Goal: Information Seeking & Learning: Learn about a topic

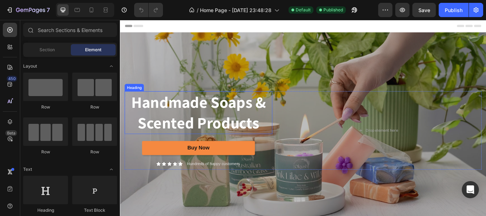
click at [213, 119] on h2 "Handmade Soaps & Scented Products" at bounding box center [211, 127] width 172 height 49
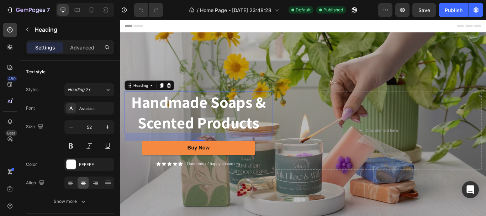
click at [219, 116] on h2 "Handmade Soaps & Scented Products" at bounding box center [211, 127] width 172 height 49
click at [219, 116] on p "Handmade Soaps & Scented Products" at bounding box center [211, 128] width 171 height 48
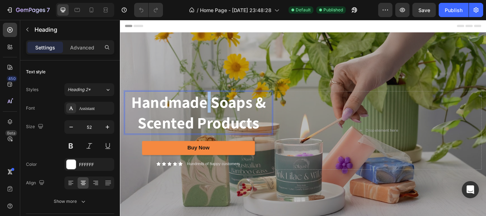
click at [219, 116] on p "Handmade Soaps & Scented Products" at bounding box center [211, 128] width 171 height 48
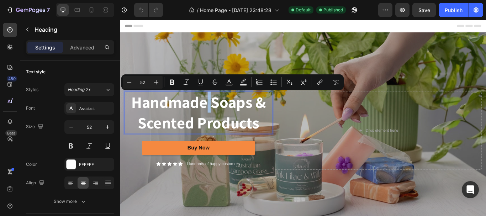
click at [200, 131] on p "Handmade Soaps & Scented Products" at bounding box center [211, 128] width 171 height 48
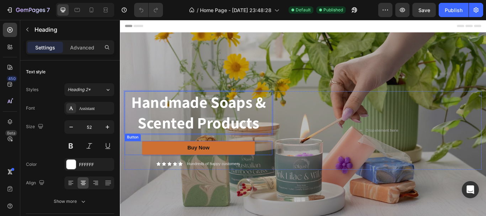
click at [237, 169] on link "Buy Now" at bounding box center [212, 169] width 132 height 16
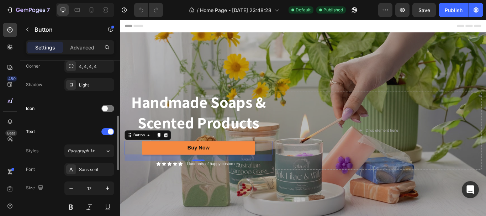
scroll to position [214, 0]
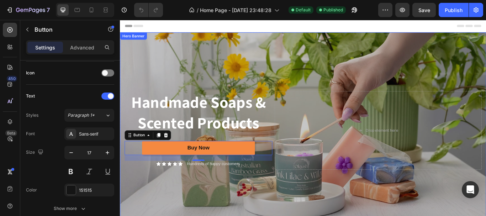
click at [356, 83] on div "Overlay" at bounding box center [333, 149] width 427 height 229
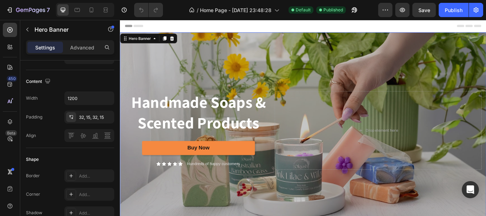
scroll to position [0, 0]
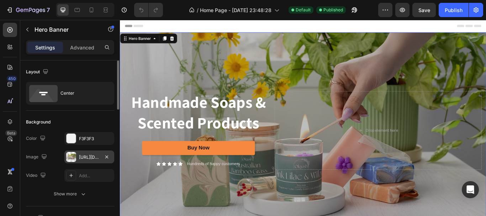
click at [81, 157] on div "[URL][DOMAIN_NAME]" at bounding box center [89, 157] width 21 height 6
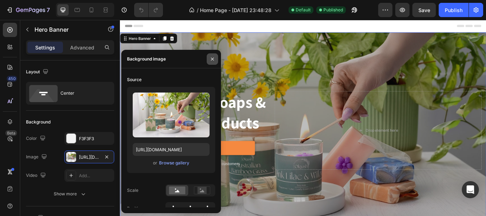
click at [209, 58] on button "button" at bounding box center [212, 58] width 11 height 11
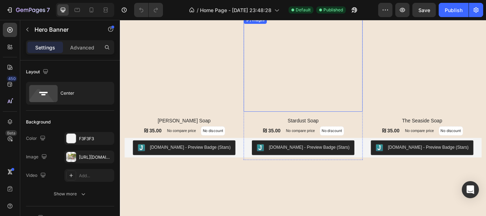
scroll to position [392, 0]
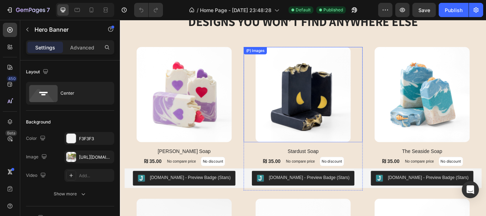
click at [332, 115] on img at bounding box center [333, 107] width 111 height 111
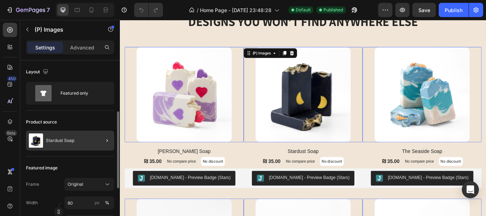
scroll to position [36, 0]
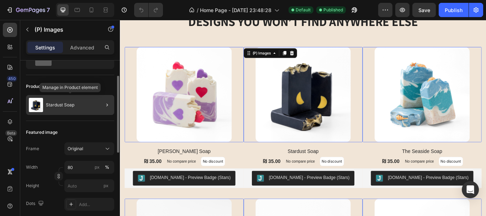
click at [92, 105] on div "Stardust Soap" at bounding box center [70, 105] width 88 height 20
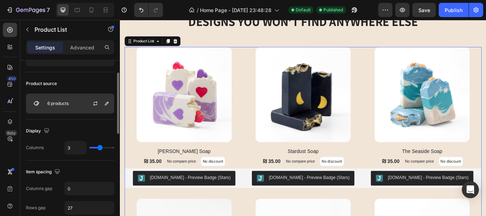
click at [70, 107] on div "6 products" at bounding box center [70, 104] width 88 height 20
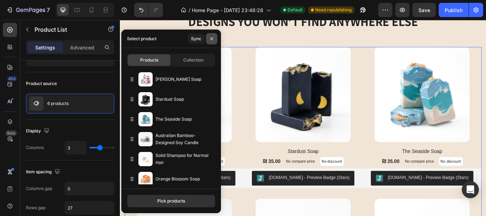
click at [209, 38] on button "button" at bounding box center [211, 38] width 11 height 11
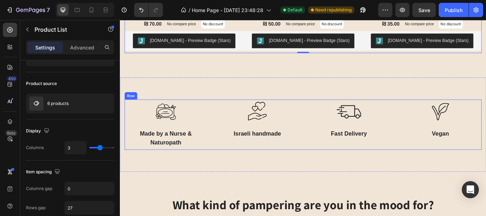
scroll to position [748, 0]
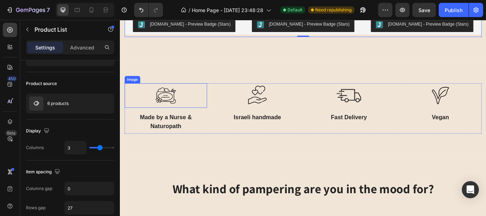
click at [169, 105] on img at bounding box center [173, 108] width 28 height 28
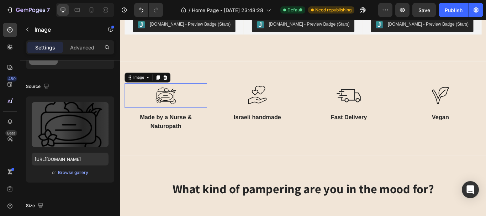
scroll to position [0, 0]
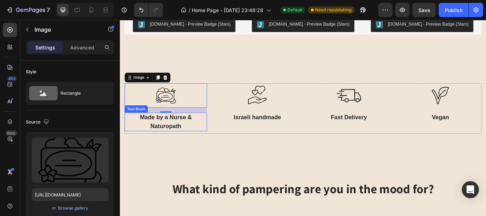
click at [168, 131] on p "Made by a Nurse & Naturopath" at bounding box center [173, 139] width 95 height 20
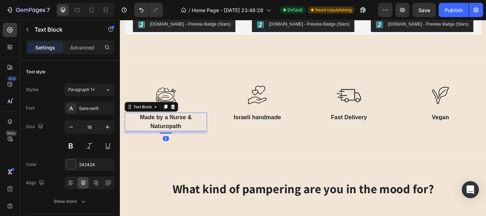
click at [184, 135] on p "Made by a Nurse & Naturopath" at bounding box center [173, 139] width 95 height 20
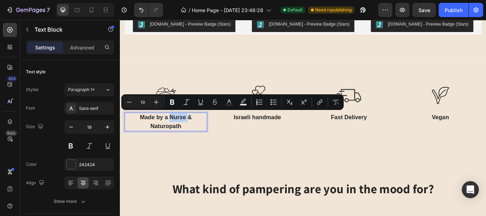
click at [184, 135] on p "Made by a Nurse & Naturopath" at bounding box center [173, 139] width 95 height 20
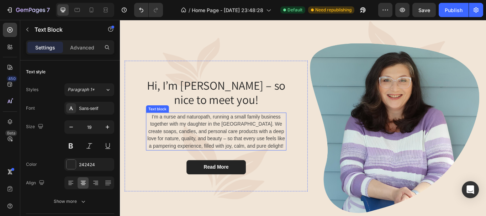
scroll to position [1139, 0]
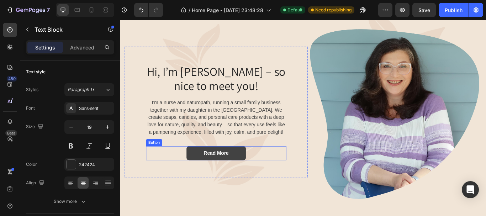
click at [255, 177] on link "Read More" at bounding box center [232, 175] width 69 height 16
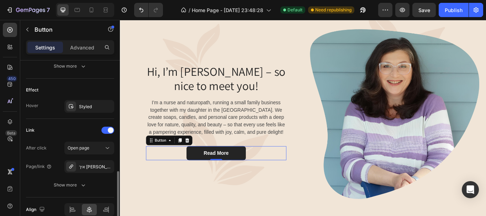
scroll to position [390, 0]
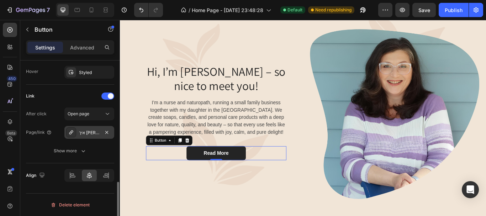
click at [84, 132] on div "איך [PERSON_NAME] הקימה את העסק שלה לסבונים ומוצרי טיפוח טבעיים" at bounding box center [89, 133] width 21 height 6
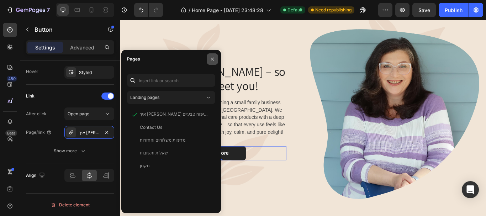
click at [210, 57] on icon "button" at bounding box center [213, 59] width 6 height 6
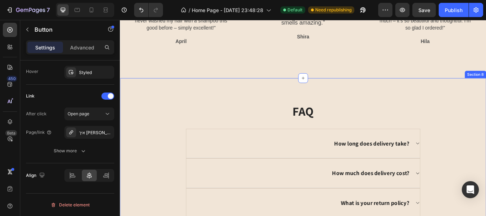
scroll to position [1495, 0]
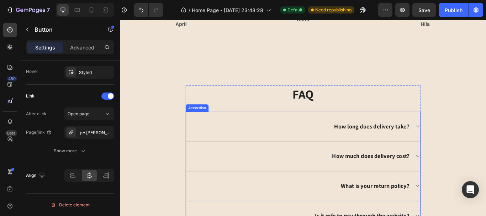
click at [460, 143] on div "How long does delivery take?" at bounding box center [333, 144] width 273 height 34
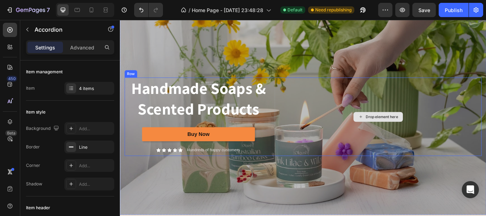
scroll to position [0, 0]
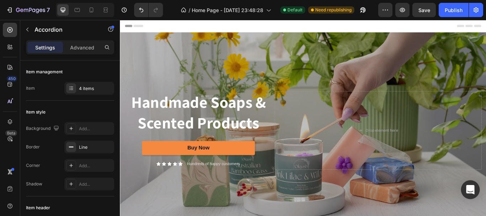
click at [466, 189] on div "Open Intercom Messenger" at bounding box center [470, 189] width 19 height 19
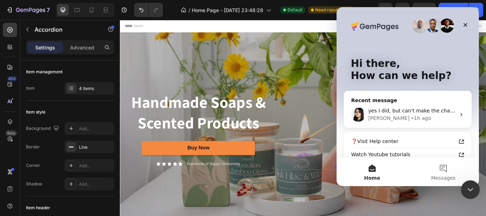
click at [465, 185] on icon "Close Intercom Messenger" at bounding box center [469, 188] width 9 height 9
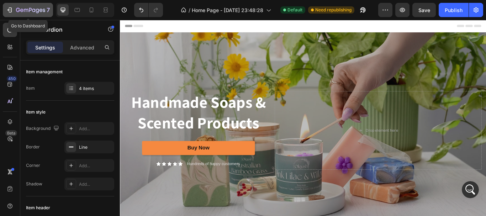
click at [3, 4] on button "7" at bounding box center [28, 10] width 50 height 14
